Goal: Task Accomplishment & Management: Manage account settings

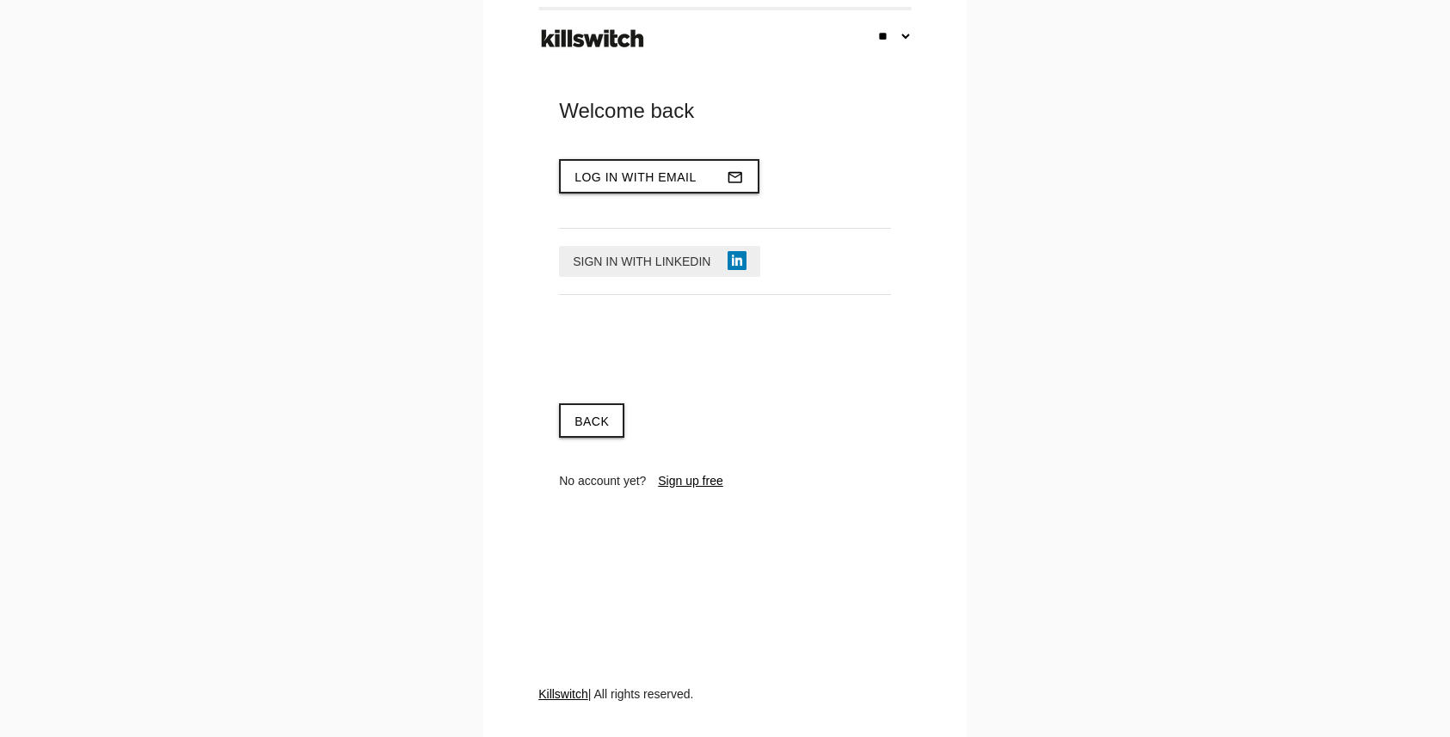
click at [652, 254] on span "Sign in with LinkedIn" at bounding box center [642, 261] width 138 height 14
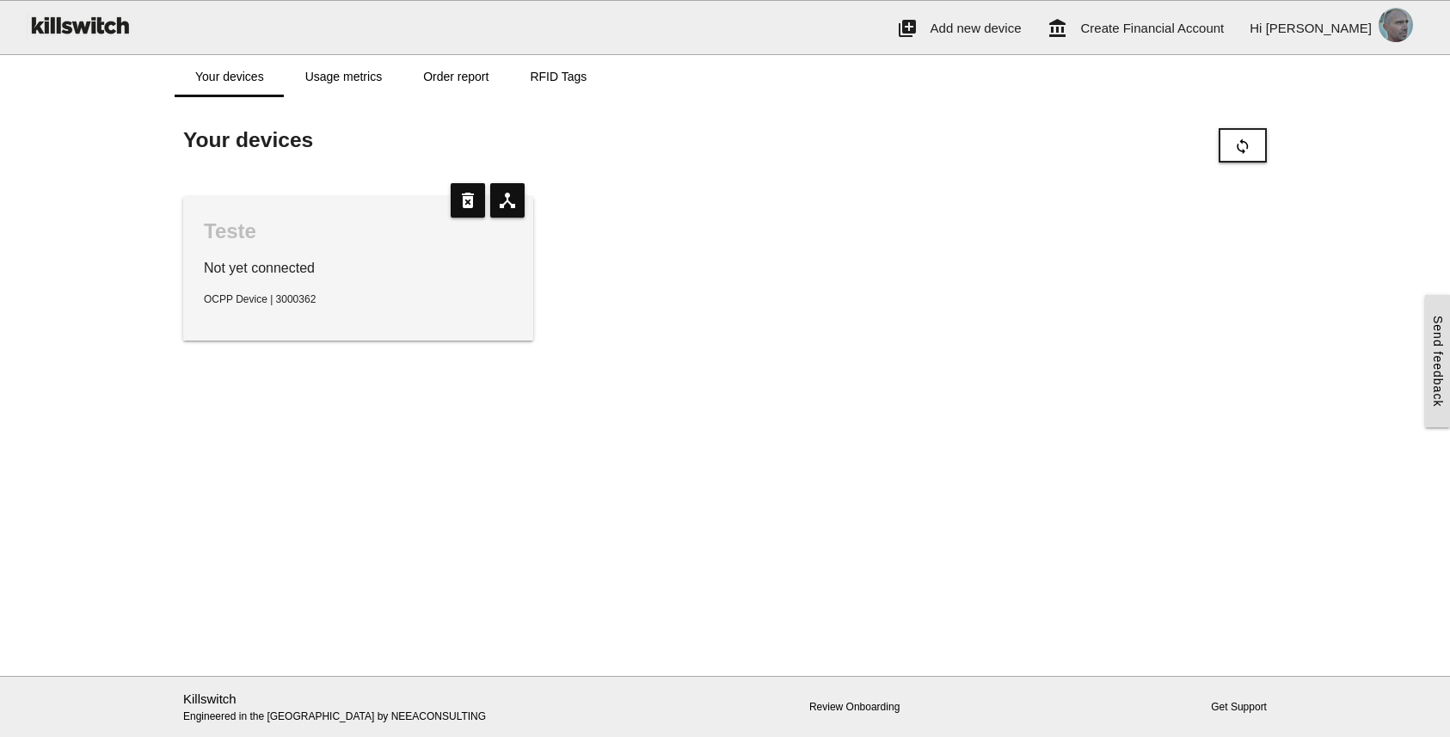
drag, startPoint x: 610, startPoint y: 207, endPoint x: 573, endPoint y: 206, distance: 37.0
click at [609, 206] on div "Teste Not yet connected OCPP Device | 3000362 device_hub delete_forever" at bounding box center [725, 269] width 1100 height 178
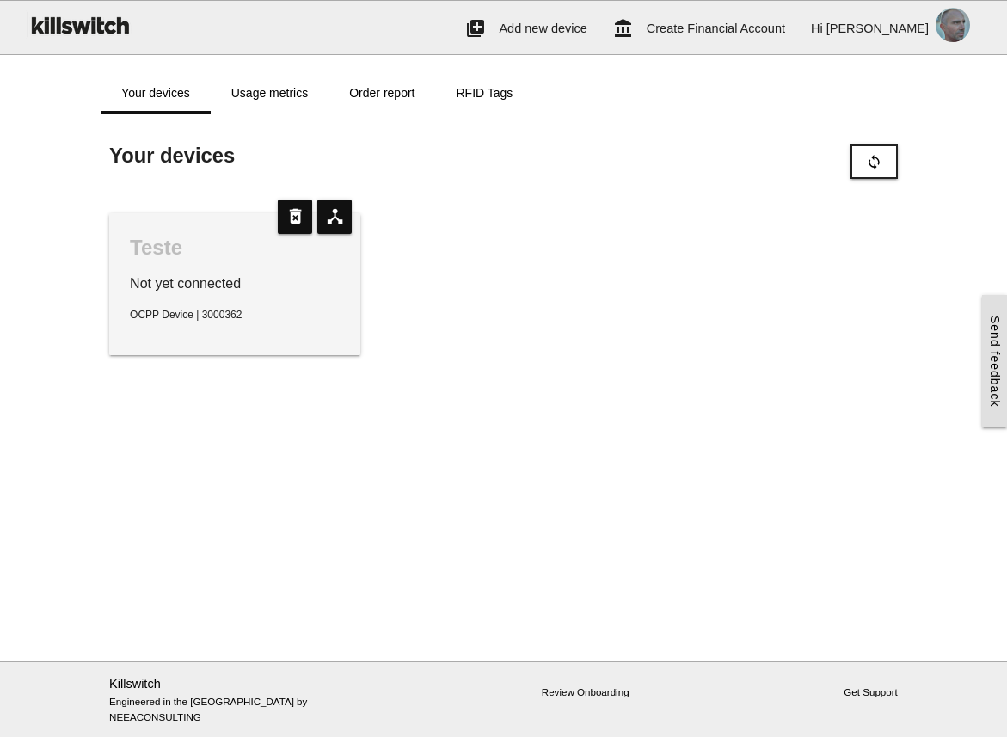
click at [872, 211] on div "Teste Not yet connected OCPP Device | 3000362 device_hub delete_forever" at bounding box center [504, 284] width 806 height 177
click at [681, 335] on div "Teste Not yet connected OCPP Device | 3000362 device_hub delete_forever" at bounding box center [504, 284] width 806 height 177
click at [742, 269] on div "Teste Not yet connected OCPP Device | 3000362 device_hub delete_forever" at bounding box center [504, 284] width 806 height 177
drag, startPoint x: 939, startPoint y: 182, endPoint x: 910, endPoint y: 173, distance: 29.9
click at [934, 179] on div "**********" at bounding box center [503, 260] width 1007 height 259
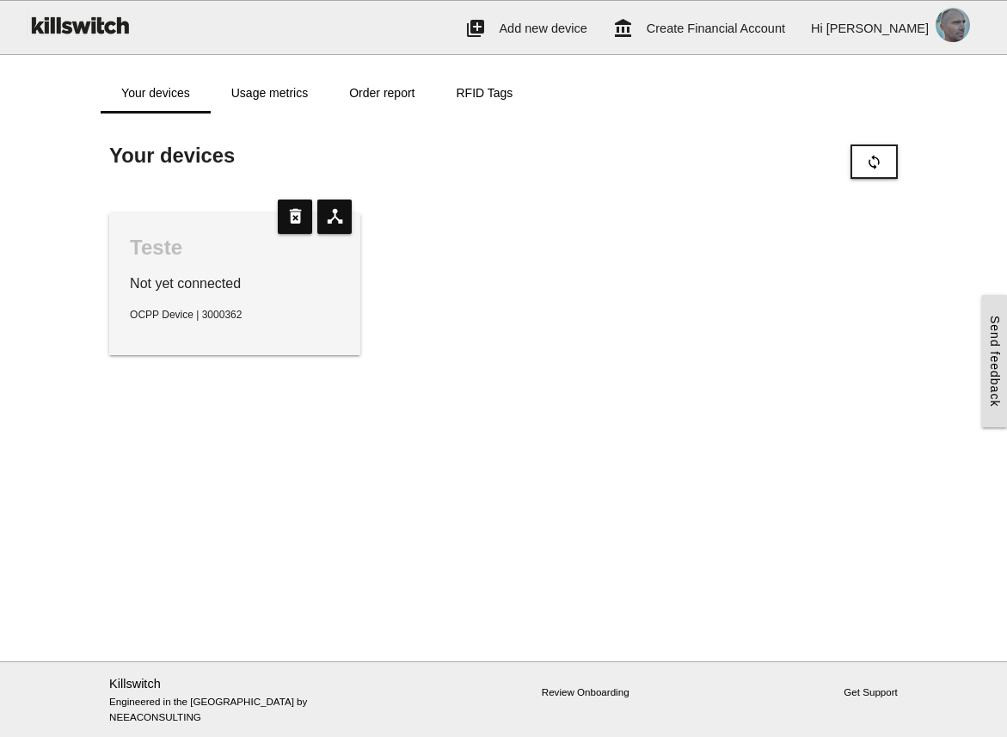
click at [805, 230] on div "Teste Not yet connected OCPP Device | 3000362 device_hub delete_forever" at bounding box center [504, 284] width 806 height 177
drag, startPoint x: 807, startPoint y: 240, endPoint x: 818, endPoint y: 240, distance: 10.3
click at [815, 239] on div "Teste Not yet connected OCPP Device | 3000362 device_hub delete_forever" at bounding box center [504, 284] width 806 height 177
drag, startPoint x: 866, startPoint y: 190, endPoint x: 872, endPoint y: 167, distance: 24.0
click at [867, 187] on div "Your devices sync Teste Not yet connected OCPP Device | 3000362 device_hub dele…" at bounding box center [504, 260] width 806 height 259
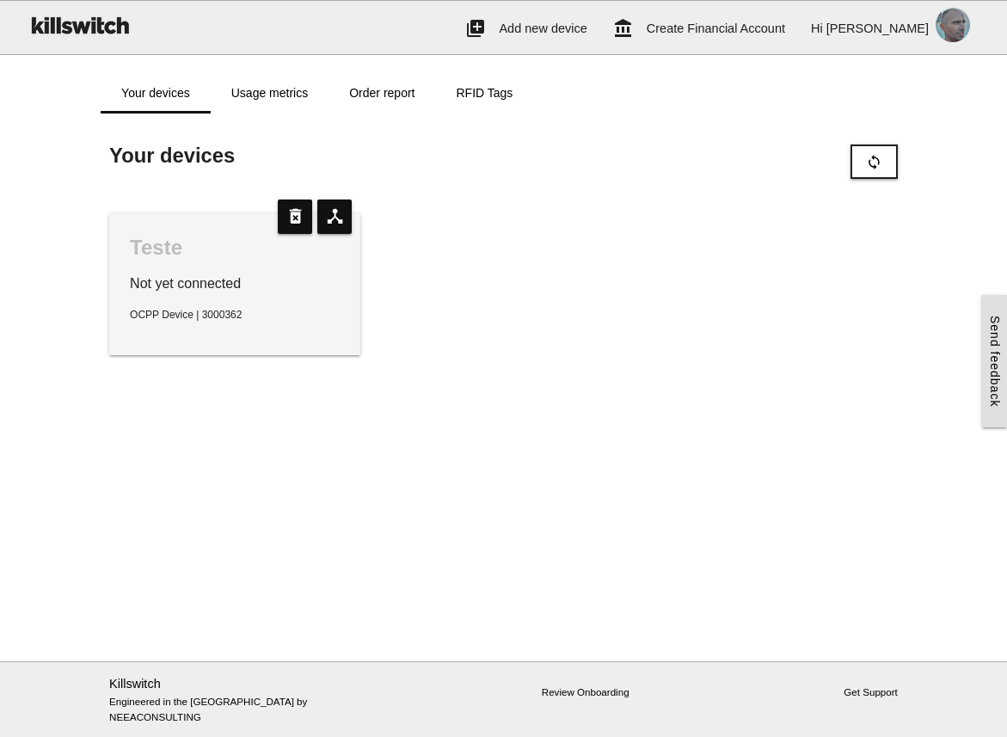
click at [885, 196] on div "Teste Not yet connected OCPP Device | 3000362 device_hub delete_forever" at bounding box center [504, 284] width 806 height 177
drag, startPoint x: 908, startPoint y: 275, endPoint x: 902, endPoint y: 226, distance: 49.4
click at [908, 274] on div "**********" at bounding box center [503, 260] width 1007 height 259
drag, startPoint x: 878, startPoint y: 187, endPoint x: 879, endPoint y: 175, distance: 12.1
click at [878, 186] on div "Your devices sync Teste Not yet connected OCPP Device | 3000362 device_hub dele…" at bounding box center [504, 260] width 806 height 259
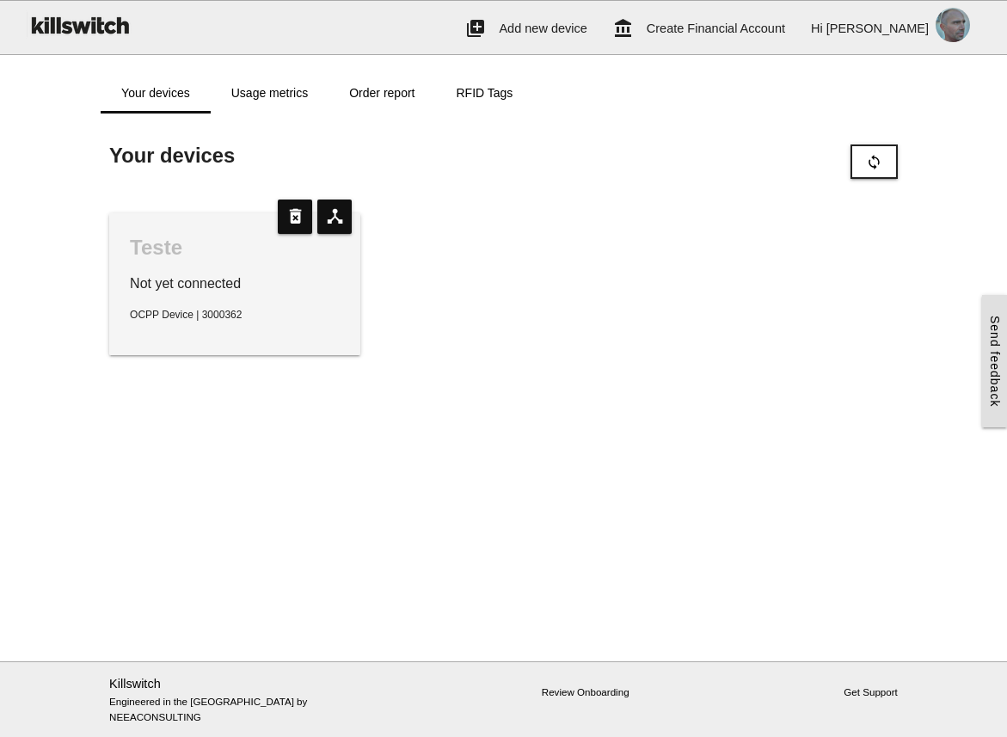
click at [943, 320] on div "**********" at bounding box center [503, 260] width 1007 height 259
drag, startPoint x: 947, startPoint y: 193, endPoint x: 929, endPoint y: 174, distance: 26.2
click at [946, 191] on div "**********" at bounding box center [503, 260] width 1007 height 259
click at [689, 192] on div "Your devices sync Teste Not yet connected OCPP Device | 3000362 device_hub dele…" at bounding box center [504, 260] width 806 height 259
drag, startPoint x: 601, startPoint y: 240, endPoint x: 572, endPoint y: 230, distance: 30.7
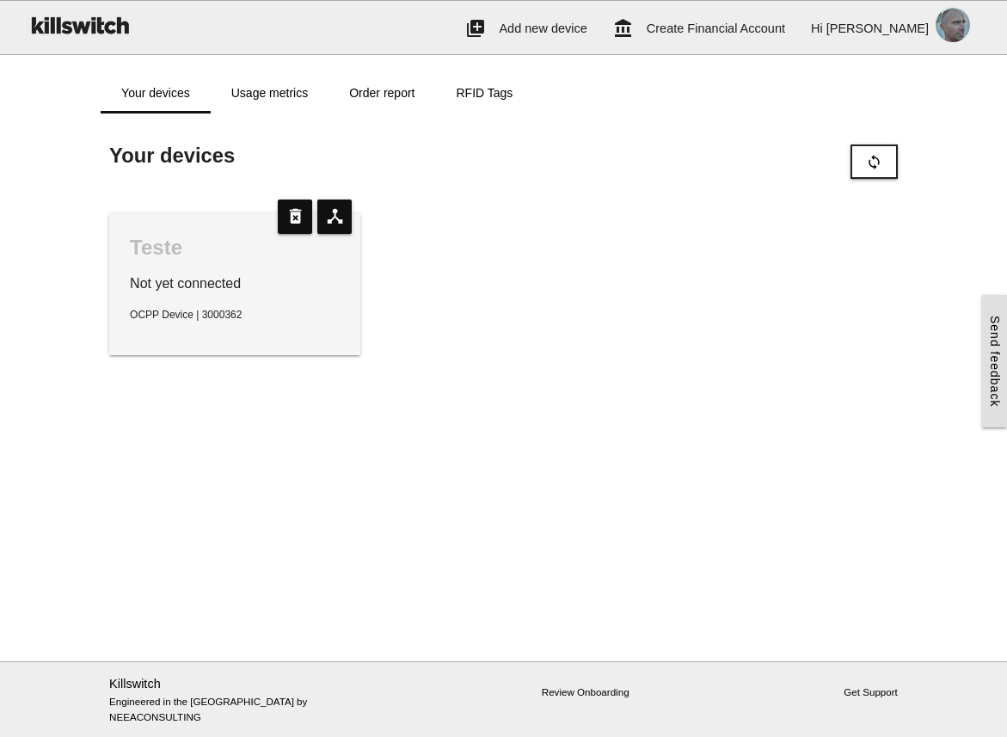
click at [601, 240] on div "Teste Not yet connected OCPP Device | 3000362 device_hub delete_forever" at bounding box center [504, 284] width 806 height 177
click at [551, 239] on div "Teste Not yet connected OCPP Device | 3000362 device_hub delete_forever" at bounding box center [504, 284] width 806 height 177
drag, startPoint x: 461, startPoint y: 325, endPoint x: 452, endPoint y: 323, distance: 8.8
click at [460, 325] on div "Teste Not yet connected OCPP Device | 3000362 device_hub delete_forever" at bounding box center [504, 284] width 806 height 177
drag, startPoint x: 612, startPoint y: 265, endPoint x: 583, endPoint y: 264, distance: 29.2
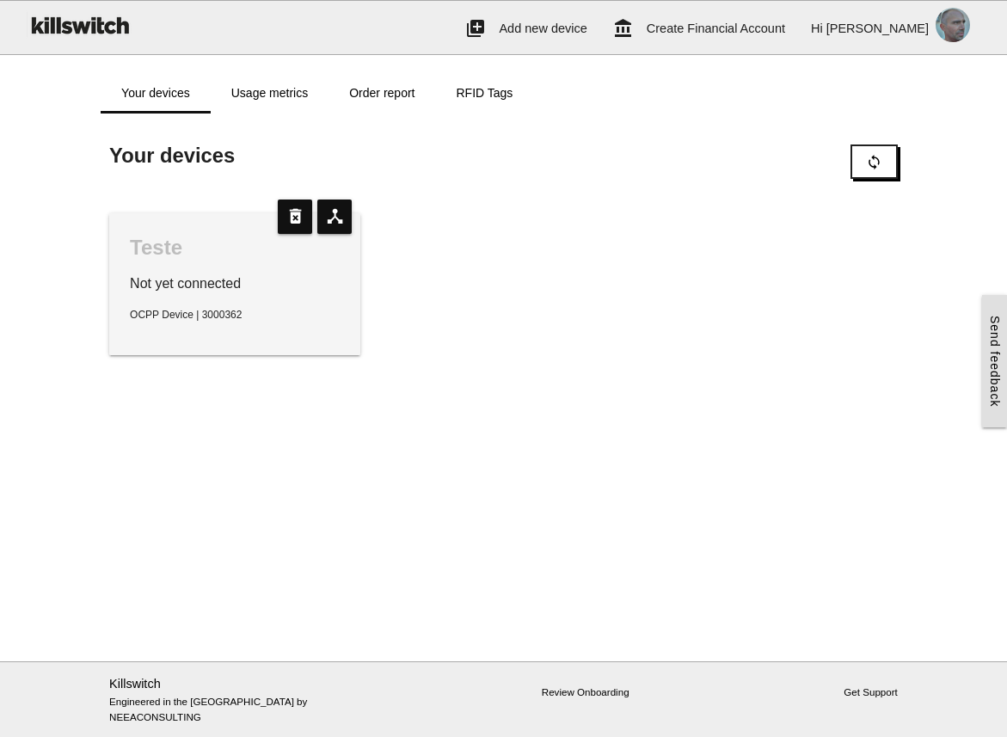
click at [612, 265] on div "Teste Not yet connected OCPP Device | 3000362 device_hub delete_forever" at bounding box center [504, 284] width 806 height 177
drag, startPoint x: 450, startPoint y: 210, endPoint x: 439, endPoint y: 210, distance: 10.3
click at [450, 210] on div "Teste Not yet connected OCPP Device | 3000362 device_hub delete_forever" at bounding box center [504, 284] width 806 height 177
drag, startPoint x: 401, startPoint y: 239, endPoint x: 390, endPoint y: 237, distance: 10.5
click at [399, 238] on div "Teste Not yet connected OCPP Device | 3000362 device_hub delete_forever" at bounding box center [504, 284] width 806 height 177
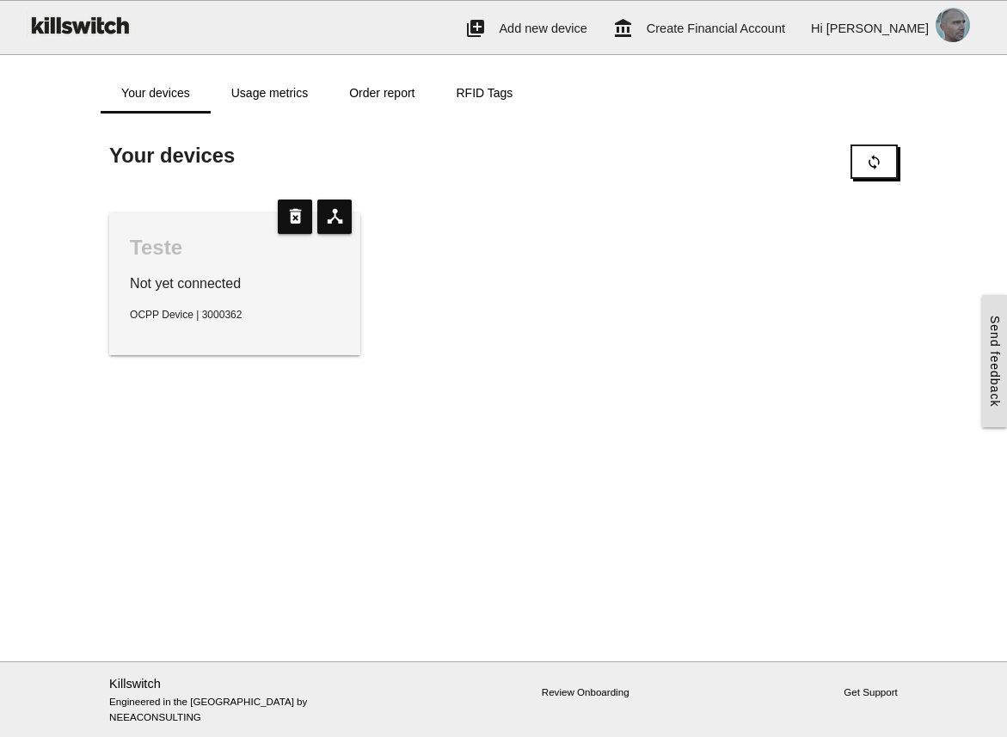
drag, startPoint x: 420, startPoint y: 341, endPoint x: 401, endPoint y: 268, distance: 75.5
click at [420, 335] on div "Teste Not yet connected OCPP Device | 3000362 device_hub delete_forever" at bounding box center [504, 284] width 806 height 177
click at [564, 348] on div "Teste Not yet connected OCPP Device | 3000362 device_hub delete_forever" at bounding box center [504, 284] width 806 height 177
drag, startPoint x: 632, startPoint y: 335, endPoint x: 435, endPoint y: 248, distance: 215.2
click at [624, 332] on div "Teste Not yet connected OCPP Device | 3000362 device_hub delete_forever" at bounding box center [504, 284] width 806 height 177
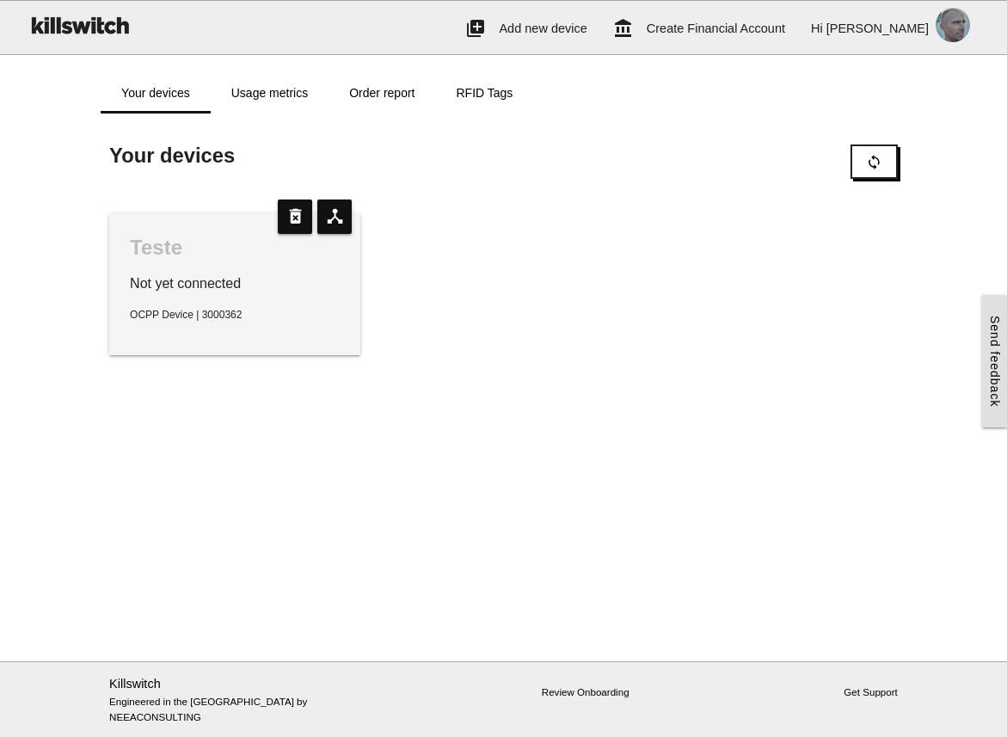
drag, startPoint x: 544, startPoint y: 260, endPoint x: 400, endPoint y: 242, distance: 145.5
click at [531, 259] on div "Teste Not yet connected OCPP Device | 3000362 device_hub delete_forever" at bounding box center [504, 284] width 806 height 177
click at [444, 273] on div "Teste Not yet connected OCPP Device | 3000362 device_hub delete_forever" at bounding box center [504, 284] width 806 height 177
click at [658, 308] on div "Teste Not yet connected OCPP Device | 3000362 device_hub delete_forever" at bounding box center [504, 284] width 806 height 177
drag, startPoint x: 516, startPoint y: 230, endPoint x: 290, endPoint y: 252, distance: 227.1
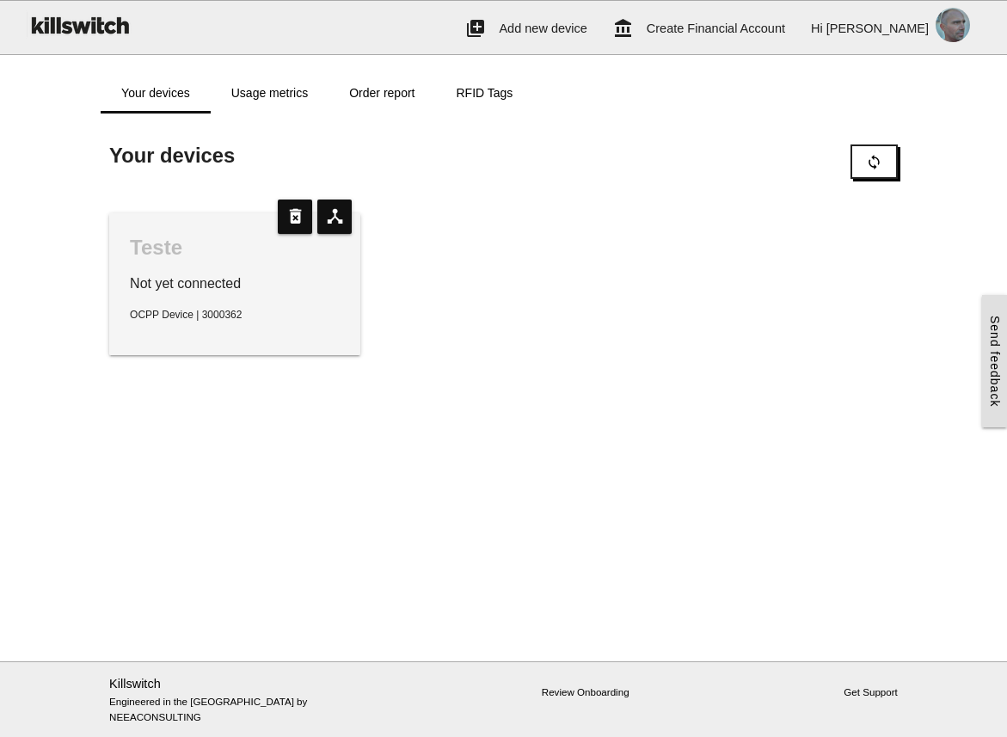
click at [510, 230] on div "Teste Not yet connected OCPP Device | 3000362 device_hub delete_forever" at bounding box center [504, 284] width 806 height 177
drag, startPoint x: 417, startPoint y: 263, endPoint x: 432, endPoint y: 264, distance: 15.5
click at [417, 263] on div "Teste Not yet connected OCPP Device | 3000362 device_hub delete_forever" at bounding box center [504, 284] width 806 height 177
drag, startPoint x: 399, startPoint y: 226, endPoint x: 340, endPoint y: 138, distance: 106.6
click at [399, 226] on div "Teste Not yet connected OCPP Device | 3000362 device_hub delete_forever" at bounding box center [504, 284] width 806 height 177
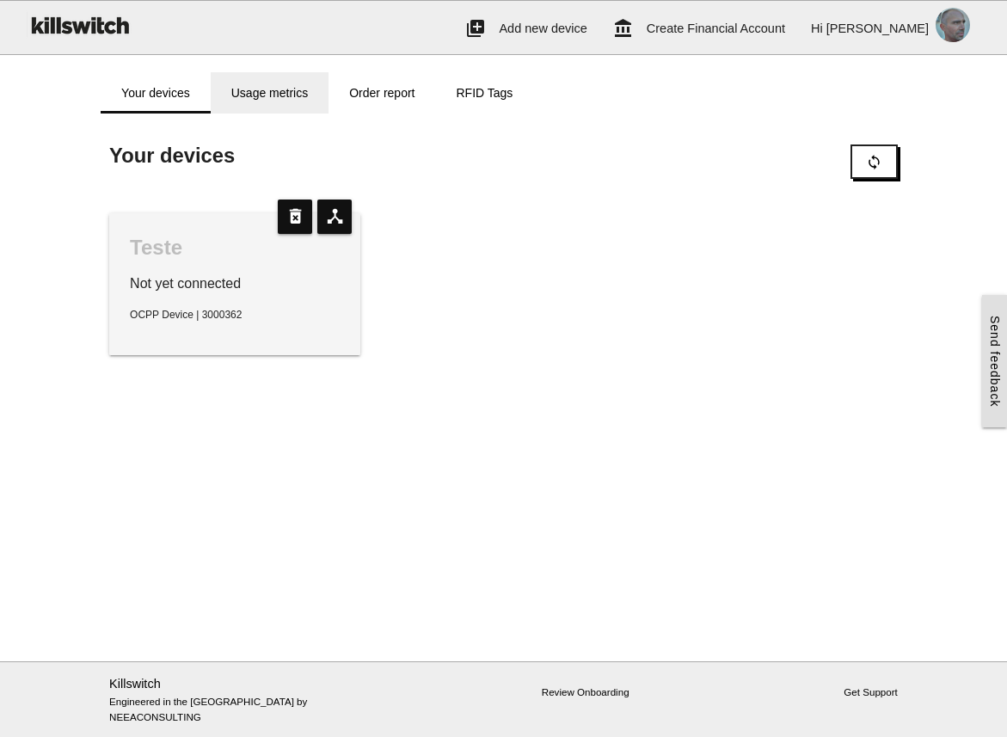
click at [269, 92] on link "Usage metrics" at bounding box center [270, 92] width 118 height 41
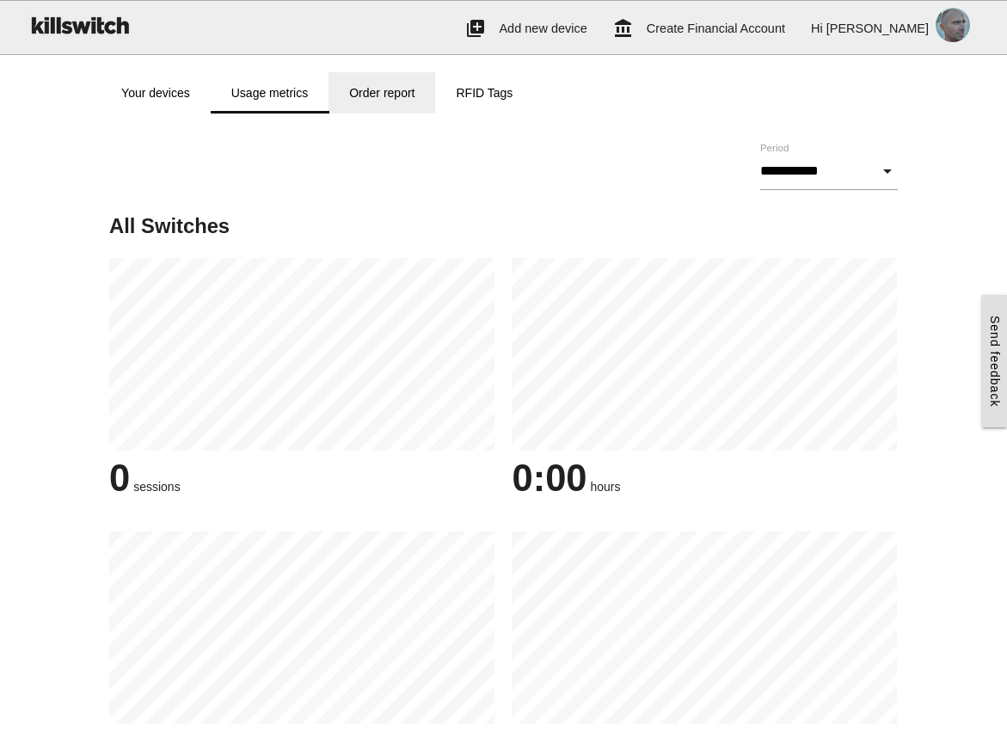
click at [409, 96] on link "Order report" at bounding box center [381, 92] width 107 height 41
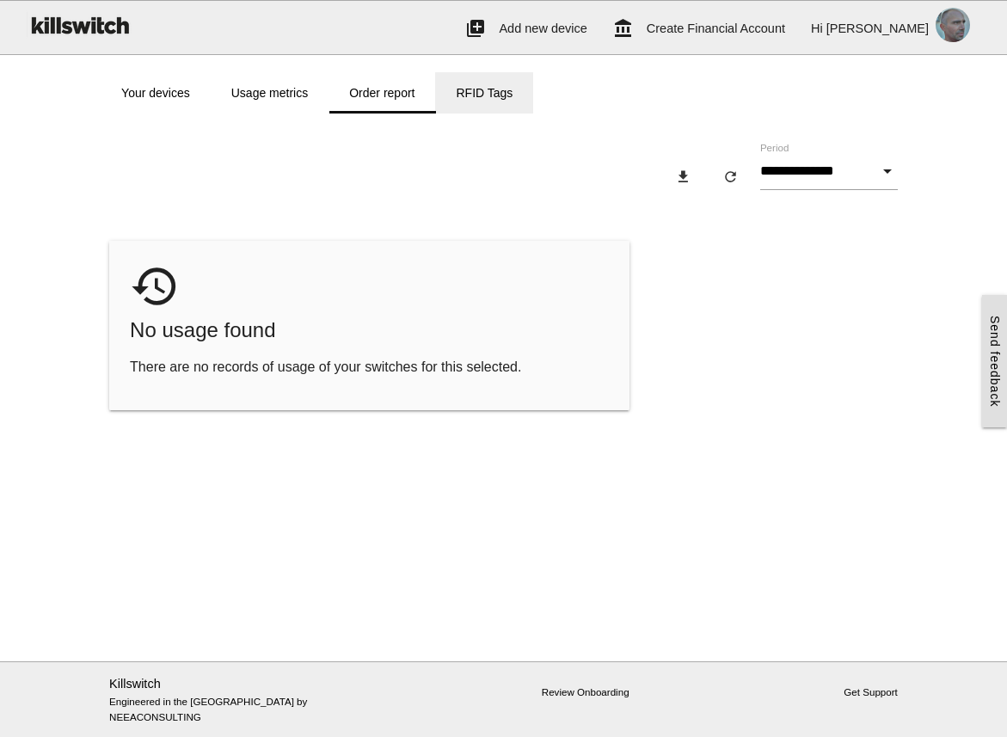
click at [486, 92] on link "RFID Tags" at bounding box center [484, 92] width 98 height 41
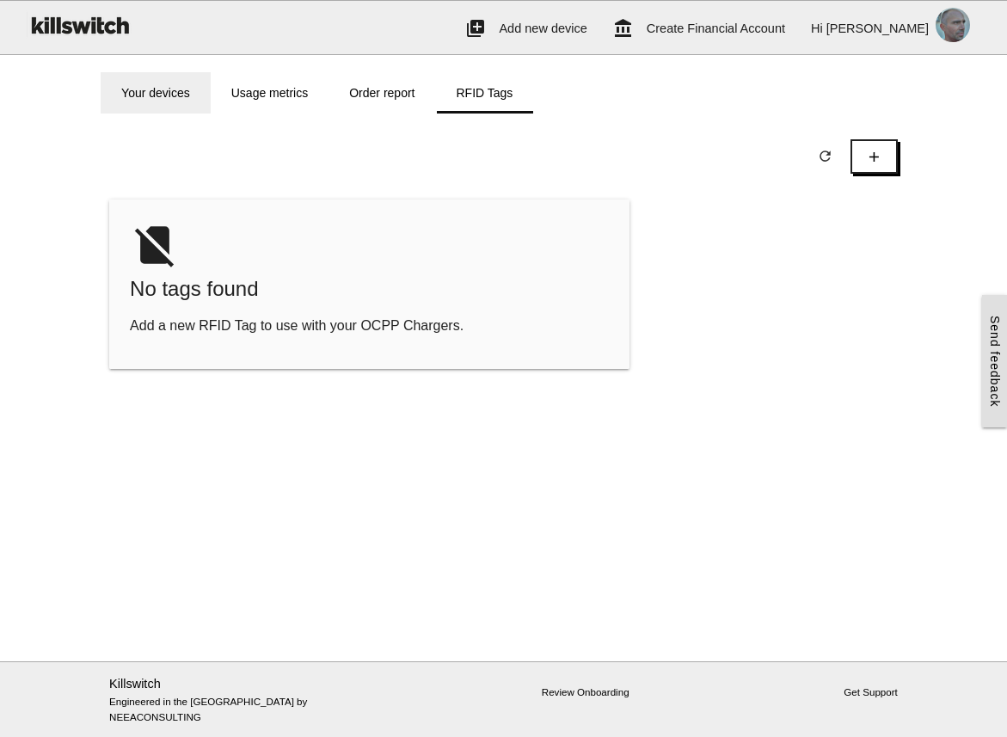
drag, startPoint x: 164, startPoint y: 89, endPoint x: 166, endPoint y: 103, distance: 13.9
click at [165, 89] on link "Your devices" at bounding box center [156, 92] width 110 height 41
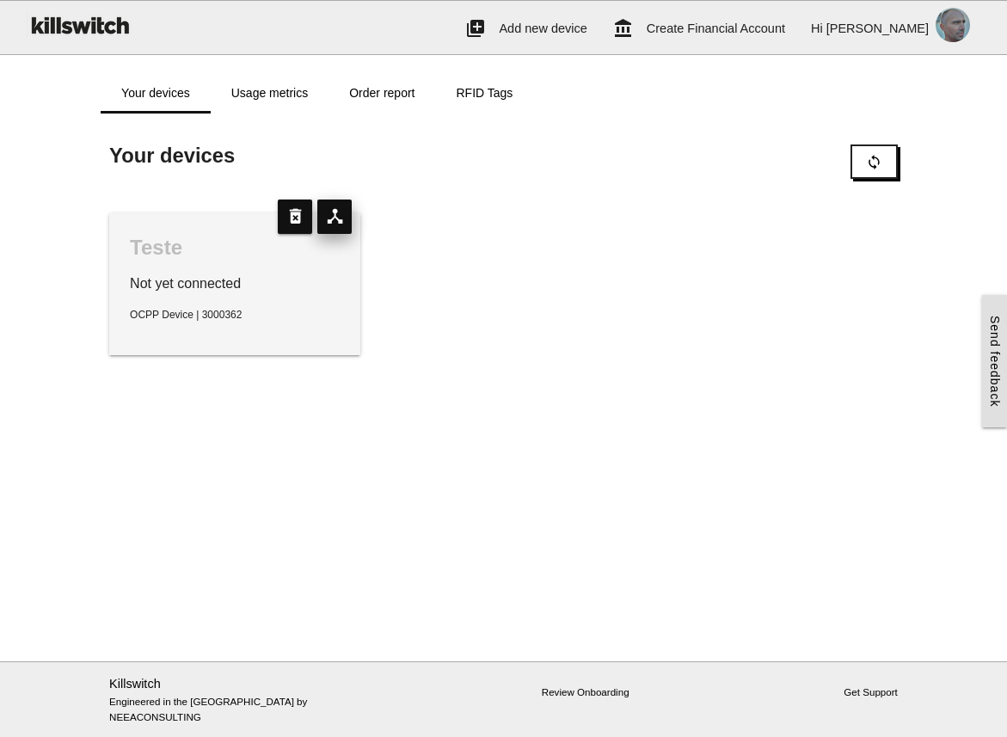
drag, startPoint x: 444, startPoint y: 211, endPoint x: 327, endPoint y: 207, distance: 117.9
click at [444, 211] on div "Teste Not yet connected OCPP Device | 3000362 device_hub delete_forever" at bounding box center [504, 284] width 806 height 177
drag, startPoint x: 426, startPoint y: 250, endPoint x: 397, endPoint y: 237, distance: 31.9
click at [426, 249] on div "Teste Not yet connected OCPP Device | 3000362 device_hub delete_forever" at bounding box center [504, 284] width 806 height 177
click at [463, 304] on div "Teste Not yet connected OCPP Device | 3000362 device_hub delete_forever" at bounding box center [504, 284] width 806 height 177
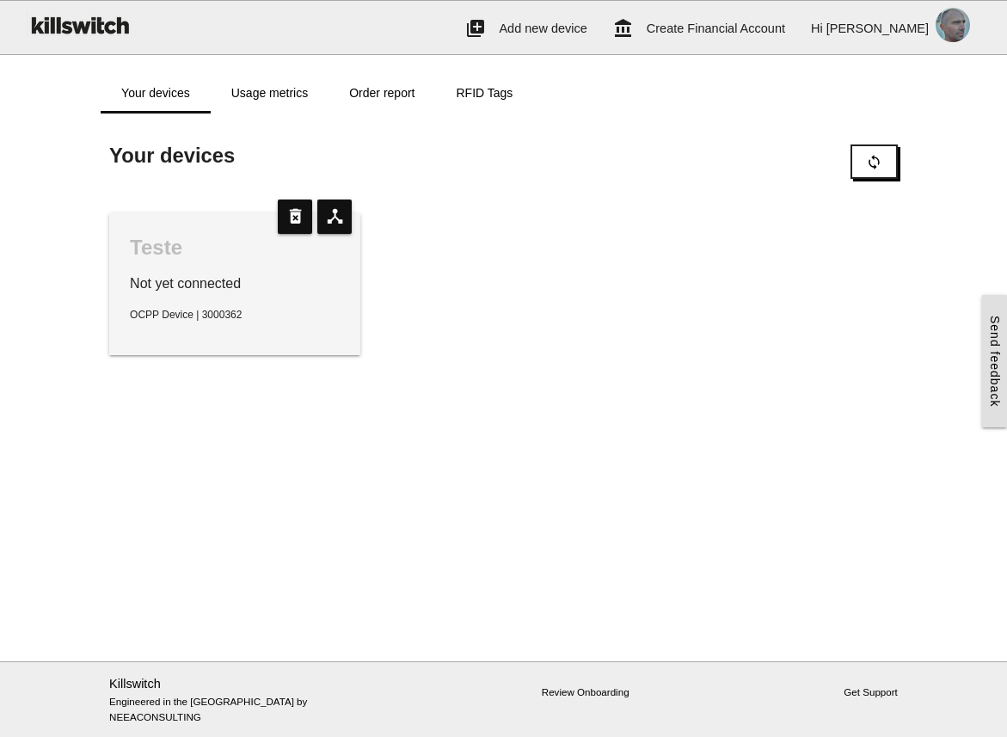
drag, startPoint x: 417, startPoint y: 268, endPoint x: 399, endPoint y: 269, distance: 18.1
click at [417, 268] on div "Teste Not yet connected OCPP Device | 3000362 device_hub delete_forever" at bounding box center [504, 284] width 806 height 177
click at [711, 368] on div "Teste Not yet connected OCPP Device | 3000362 device_hub delete_forever" at bounding box center [504, 285] width 806 height 179
click at [618, 520] on main "Start here! Add an OCPP device to Killswitch to configure it's payments checkou…" at bounding box center [503, 387] width 1007 height 548
click at [784, 402] on main "Start here! Add an OCPP device to Killswitch to configure it's payments checkou…" at bounding box center [503, 387] width 1007 height 548
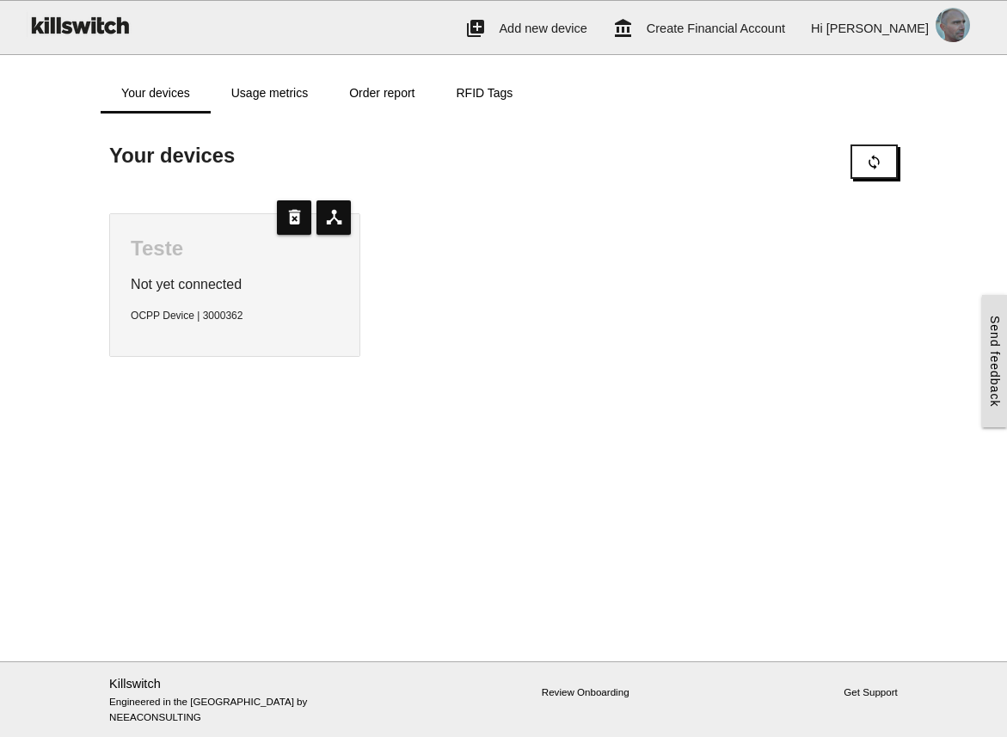
click at [623, 419] on main "Start here! Add an OCPP device to Killswitch to configure it's payments checkou…" at bounding box center [503, 387] width 1007 height 548
click at [436, 448] on main "Start here! Add an OCPP device to Killswitch to configure it's payments checkou…" at bounding box center [503, 387] width 1007 height 548
click at [462, 248] on div "Teste Not yet connected OCPP Device | 3000362 device_hub delete_forever" at bounding box center [504, 285] width 806 height 179
click at [512, 229] on div "Teste Not yet connected OCPP Device | 3000362 device_hub delete_forever" at bounding box center [504, 285] width 806 height 179
drag, startPoint x: 410, startPoint y: 227, endPoint x: 357, endPoint y: 224, distance: 53.4
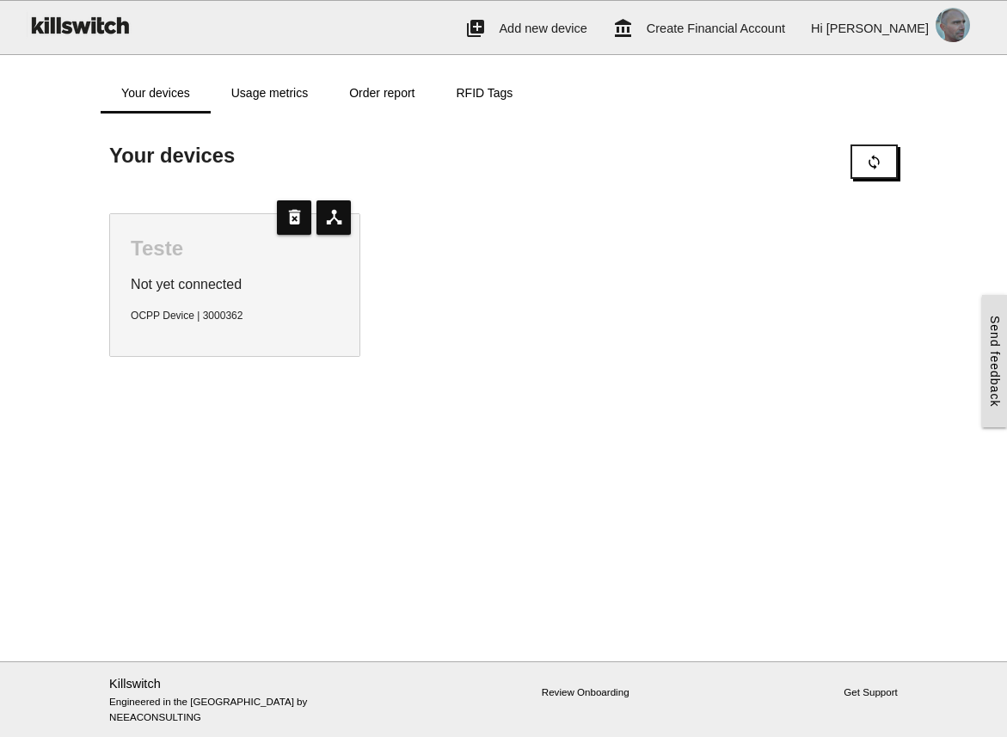
click at [408, 227] on div "Teste Not yet connected OCPP Device | 3000362 device_hub delete_forever" at bounding box center [504, 285] width 806 height 179
click at [656, 273] on div "Teste Not yet connected OCPP Device | 3000362 device_hub delete_forever" at bounding box center [504, 285] width 806 height 179
click at [655, 273] on div "Teste Not yet connected OCPP Device | 3000362 device_hub delete_forever" at bounding box center [504, 285] width 806 height 179
click at [343, 227] on icon "device_hub" at bounding box center [333, 217] width 34 height 34
type input "*****"
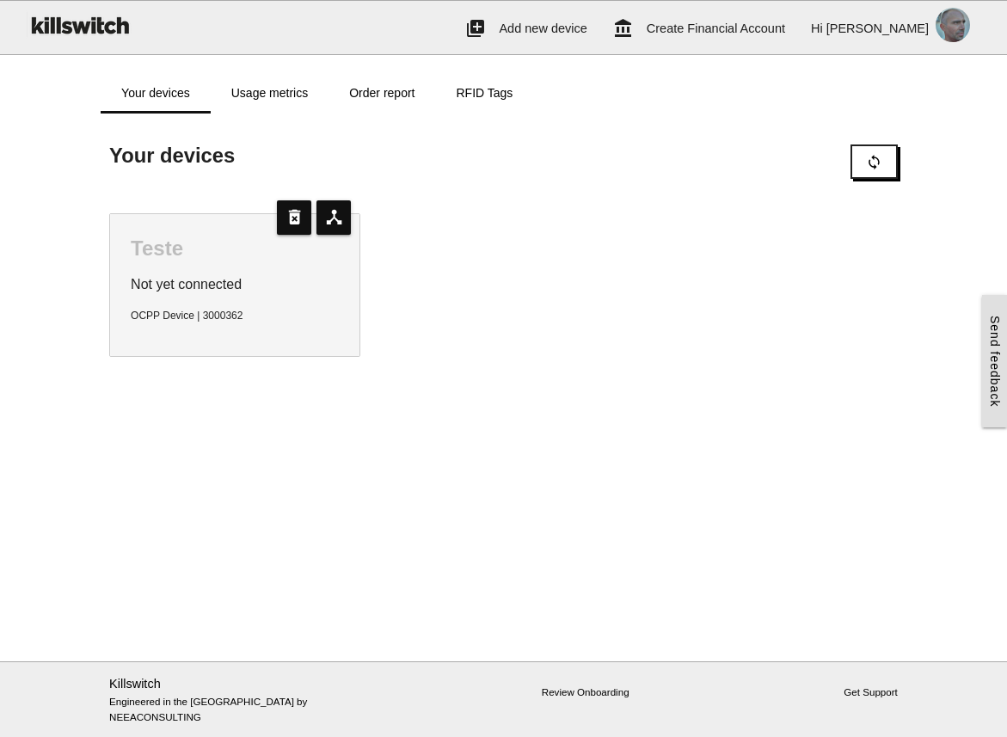
type input "*******"
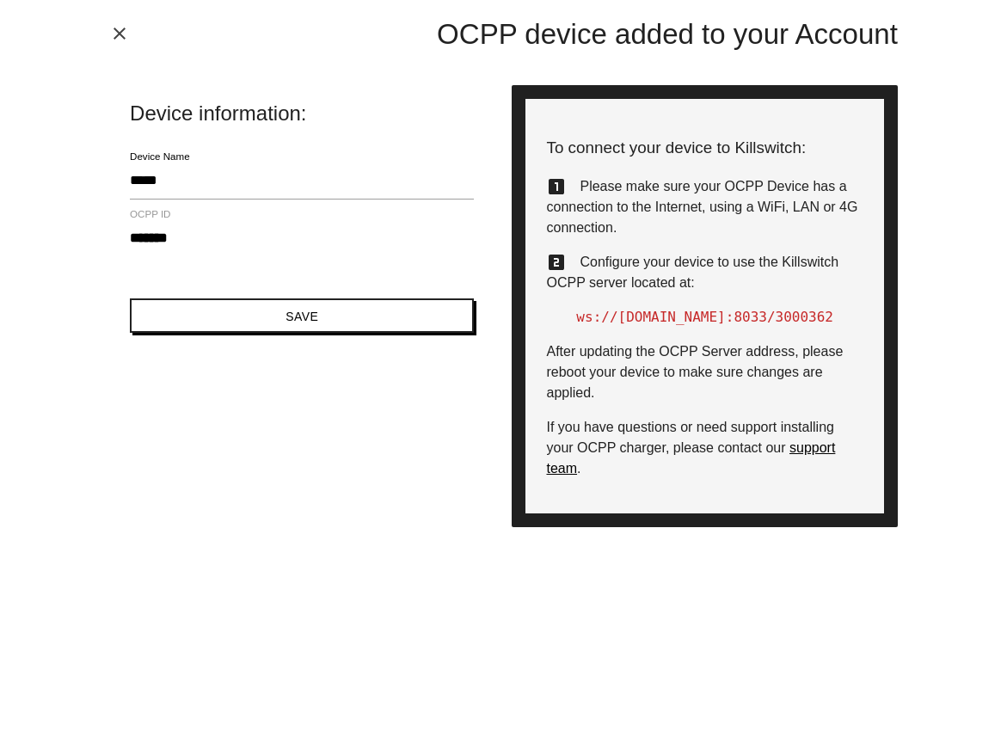
click at [126, 34] on icon "close" at bounding box center [119, 33] width 21 height 21
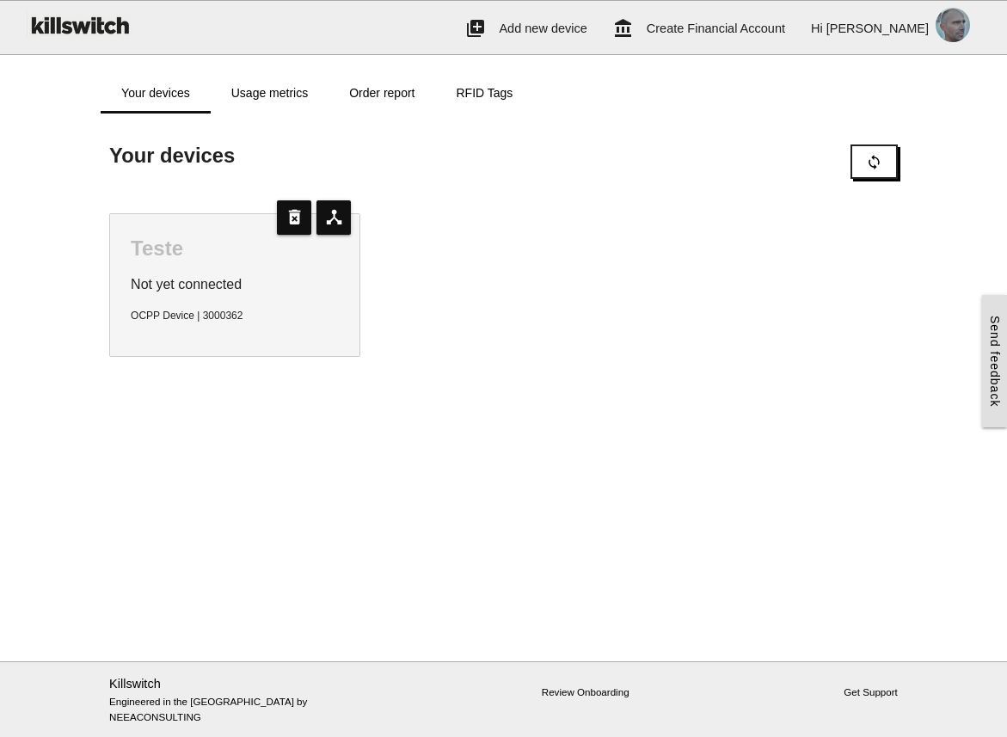
click at [508, 303] on div "Teste Not yet connected OCPP Device | 3000362 device_hub delete_forever" at bounding box center [504, 285] width 806 height 179
click at [536, 277] on div "Teste Not yet connected OCPP Device | 3000362 device_hub delete_forever" at bounding box center [504, 285] width 806 height 179
drag, startPoint x: 490, startPoint y: 218, endPoint x: 134, endPoint y: 2, distance: 416.2
click at [479, 214] on div "Teste Not yet connected OCPP Device | 3000362 device_hub delete_forever" at bounding box center [504, 285] width 806 height 179
drag, startPoint x: 564, startPoint y: 327, endPoint x: 545, endPoint y: 315, distance: 22.4
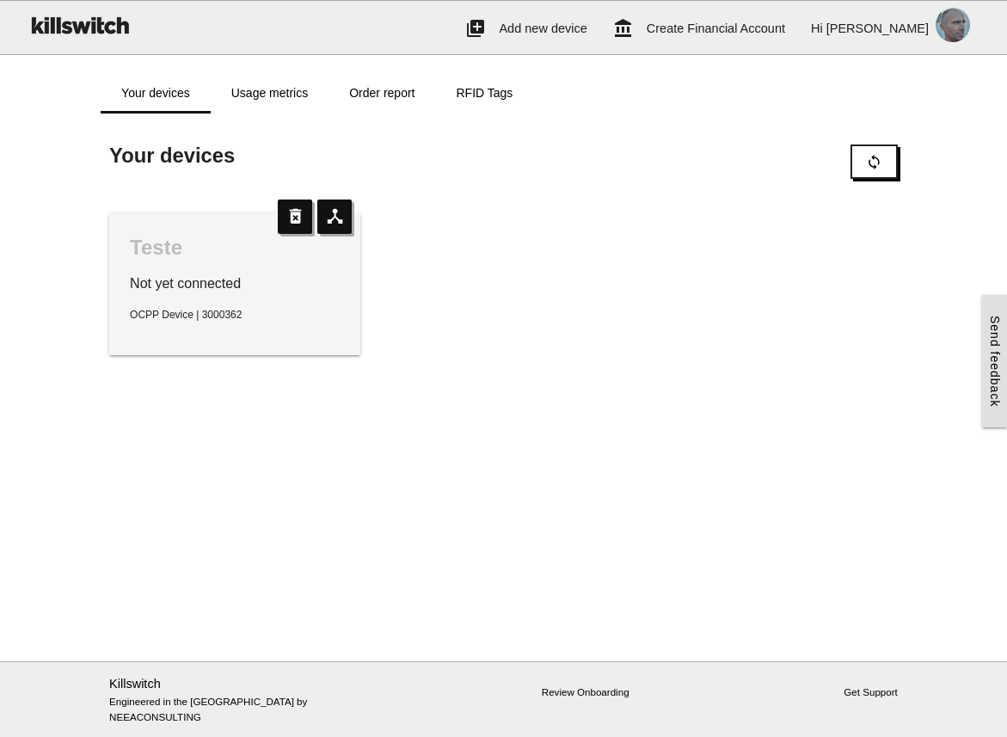
click at [563, 327] on div "Teste Not yet connected OCPP Device | 3000362 device_hub delete_forever" at bounding box center [504, 284] width 806 height 177
click at [271, 97] on link "Usage metrics" at bounding box center [270, 92] width 118 height 41
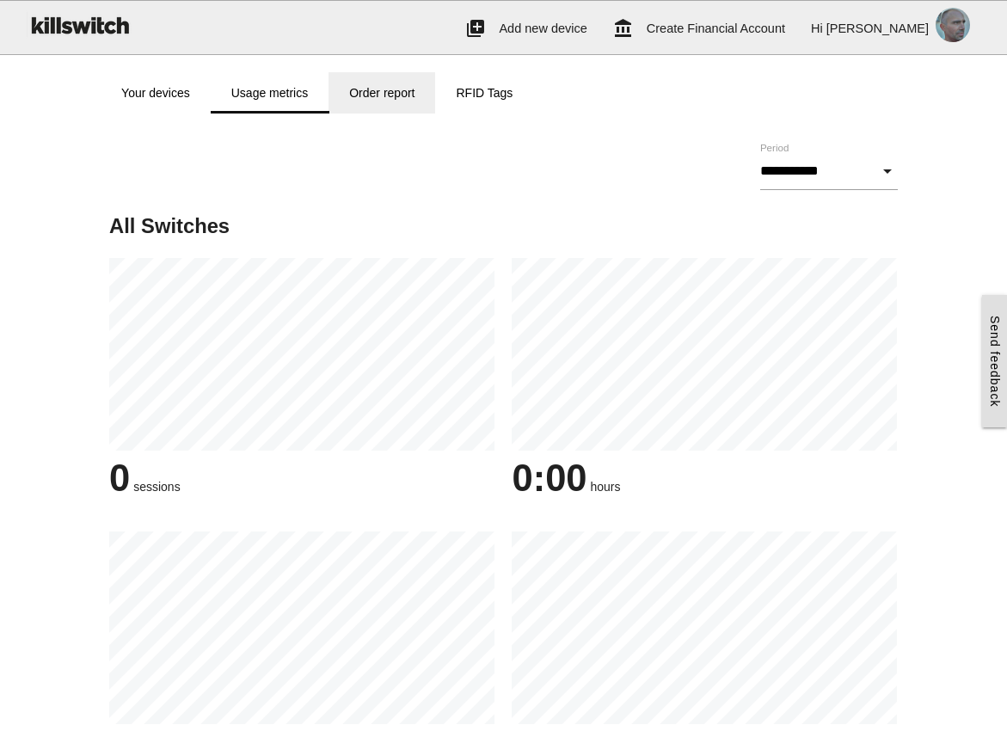
click at [380, 96] on link "Order report" at bounding box center [381, 92] width 107 height 41
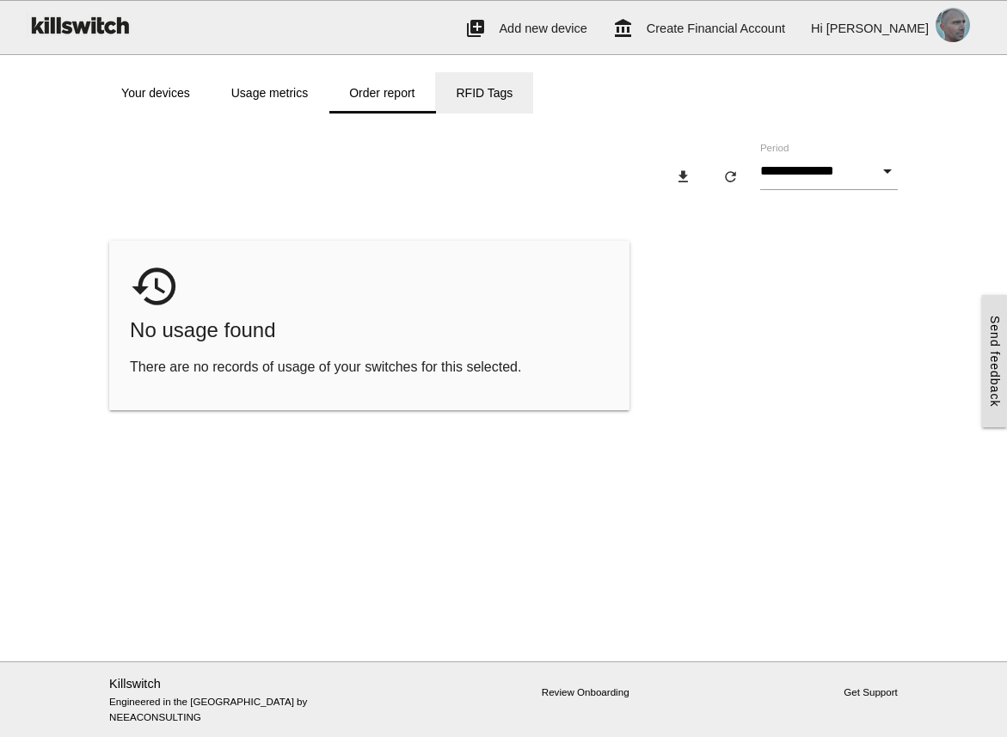
click at [481, 89] on link "RFID Tags" at bounding box center [484, 92] width 98 height 41
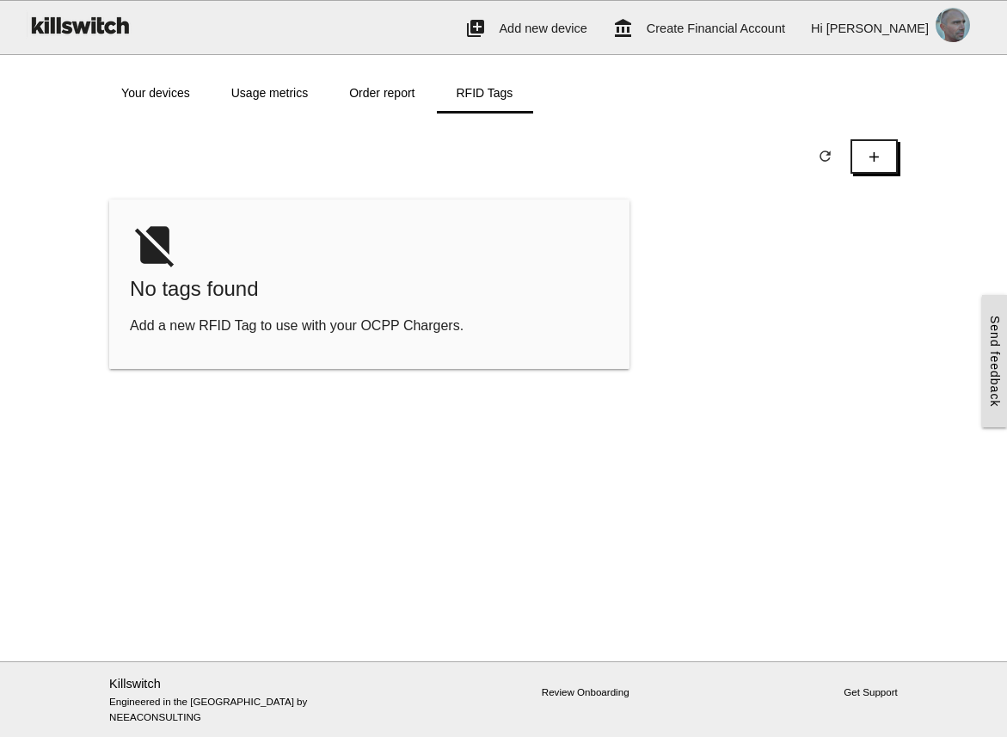
click at [721, 267] on div "no_sim No tags found Add a new RFID Tag to use with your OCPP Chargers." at bounding box center [504, 292] width 806 height 187
click at [287, 95] on link "Usage metrics" at bounding box center [270, 92] width 118 height 41
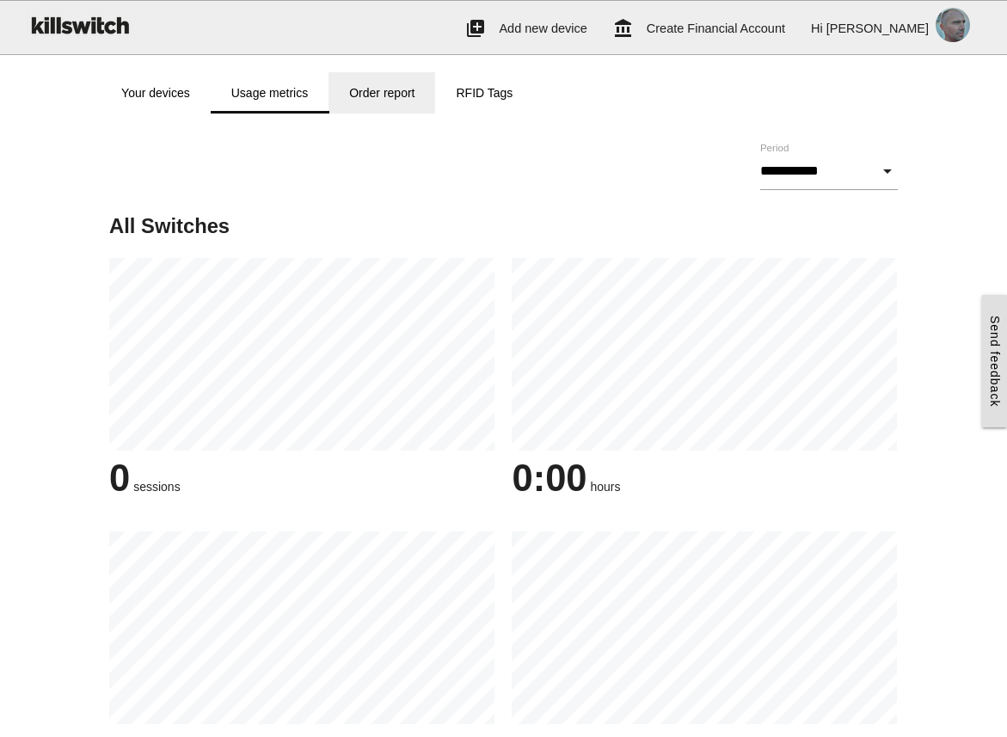
click at [389, 96] on link "Order report" at bounding box center [381, 92] width 107 height 41
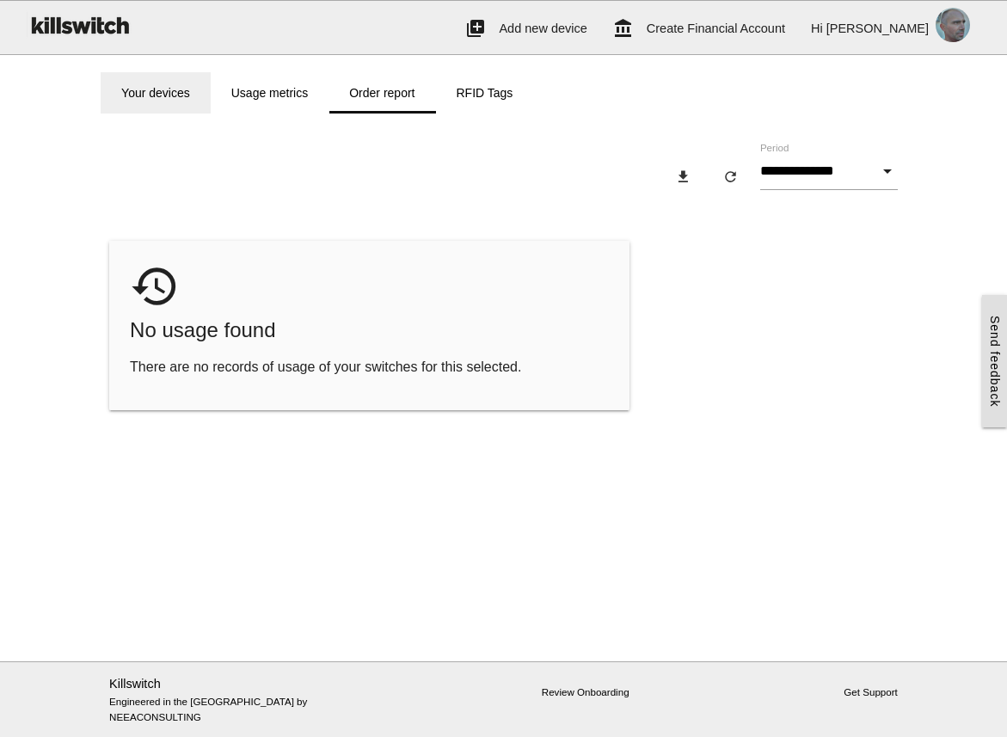
click at [169, 86] on link "Your devices" at bounding box center [156, 92] width 110 height 41
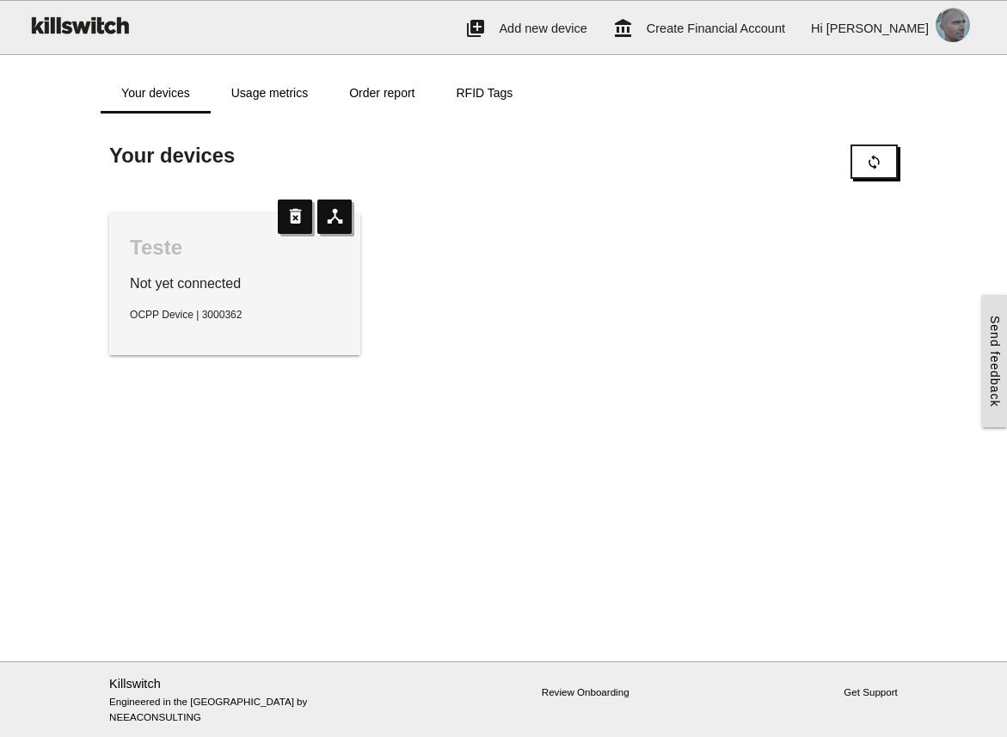
click at [512, 357] on div "Teste Not yet connected OCPP Device | 3000362 device_hub delete_forever" at bounding box center [504, 284] width 806 height 177
click at [686, 204] on div "Teste Not yet connected OCPP Device | 3000362 device_hub delete_forever" at bounding box center [504, 284] width 806 height 177
